Goal: Task Accomplishment & Management: Use online tool/utility

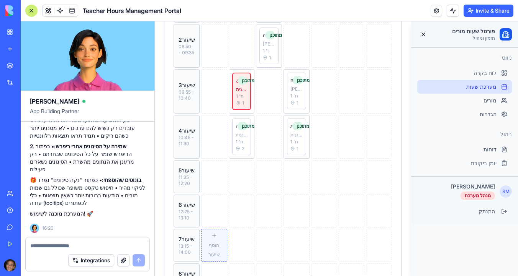
scroll to position [163, 0]
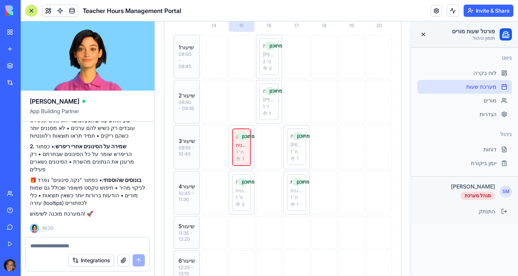
click at [32, 10] on div at bounding box center [31, 11] width 12 height 12
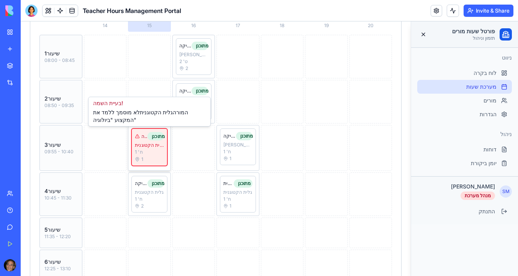
click at [155, 147] on div "גלית הקטוגנית" at bounding box center [149, 145] width 29 height 6
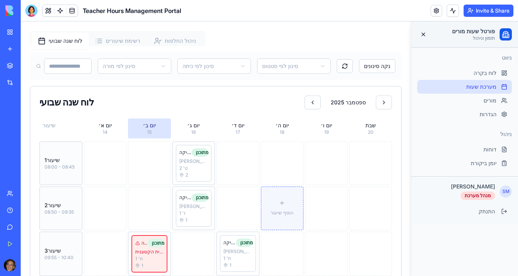
scroll to position [56, 0]
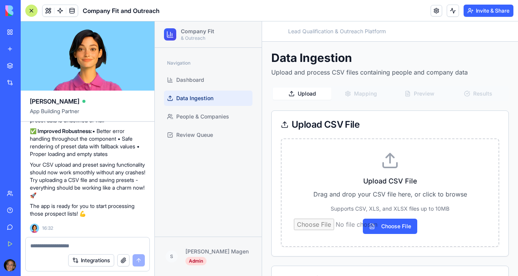
scroll to position [3462, 0]
click at [204, 114] on span "People & Companies" at bounding box center [202, 117] width 53 height 8
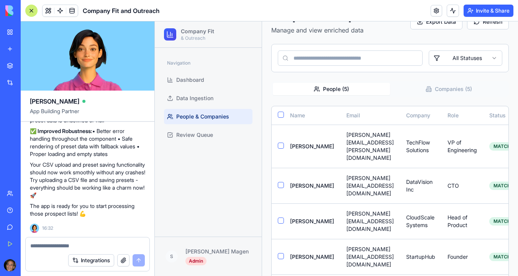
scroll to position [46, 0]
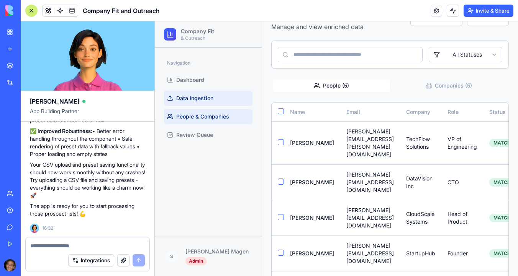
click at [180, 103] on link "Data Ingestion" at bounding box center [208, 98] width 88 height 15
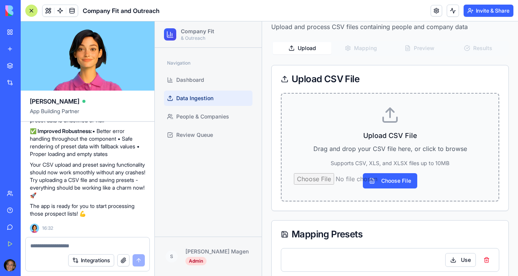
scroll to position [60, 0]
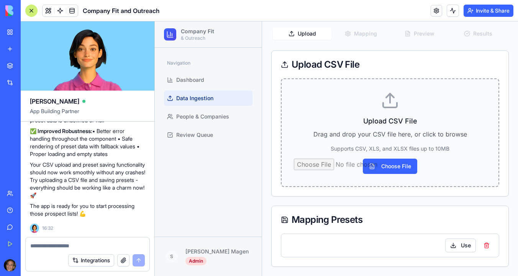
click at [377, 167] on input "Choose File" at bounding box center [390, 166] width 192 height 15
type input "**********"
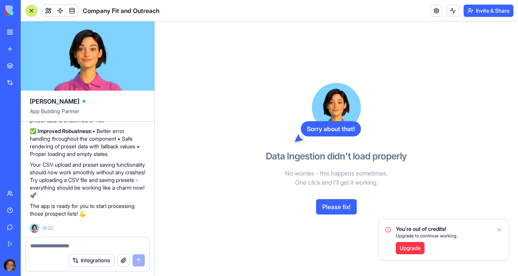
click at [498, 230] on icon "Notifications alt+T" at bounding box center [499, 230] width 6 height 6
